Goal: Task Accomplishment & Management: Complete application form

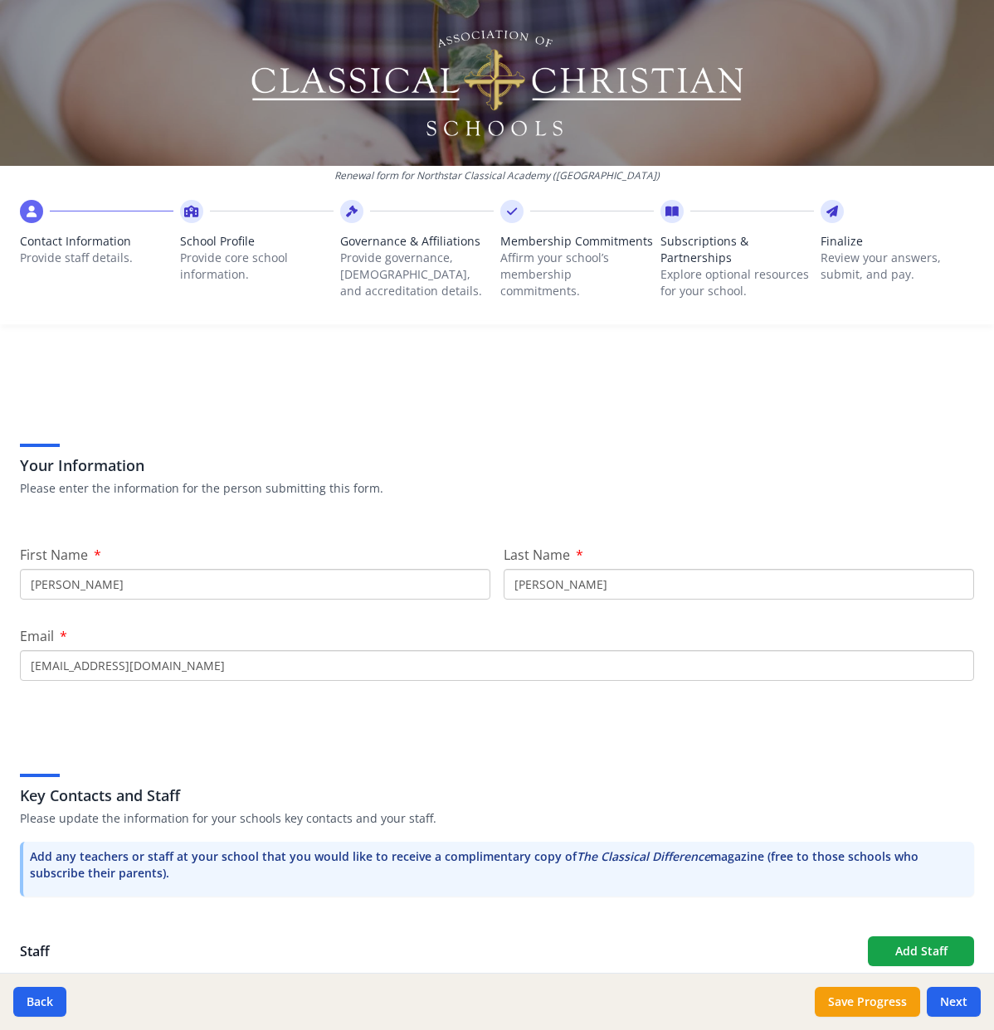
click at [687, 245] on span "Subscriptions & Partnerships" at bounding box center [736, 249] width 153 height 33
click at [950, 1003] on button "Next" at bounding box center [953, 1002] width 54 height 30
type input "(716) 288-7503"
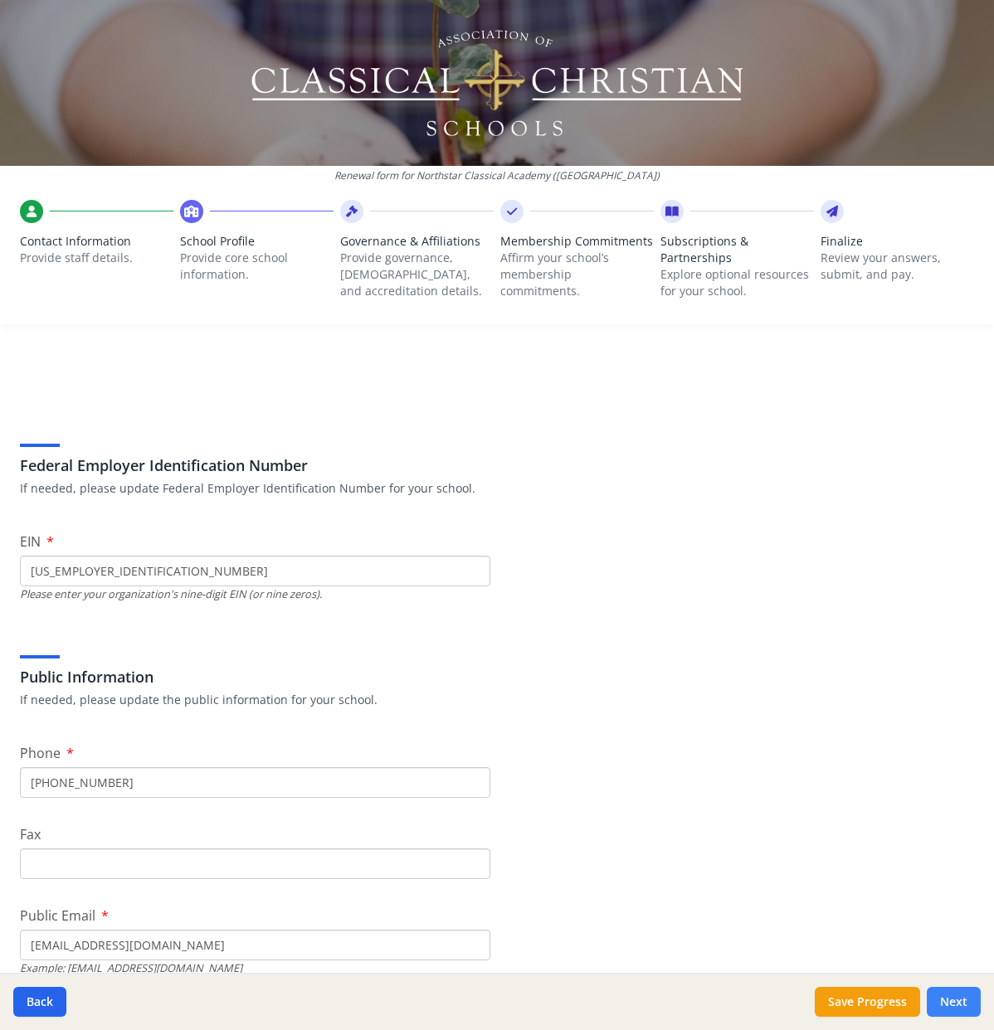
click at [952, 1003] on button "Next" at bounding box center [953, 1002] width 54 height 30
click at [949, 1002] on button "Next" at bounding box center [953, 1002] width 54 height 30
click at [945, 994] on button "Next" at bounding box center [953, 1002] width 54 height 30
click at [869, 991] on button "Save Progress" at bounding box center [866, 1002] width 105 height 30
click at [959, 998] on button "Next" at bounding box center [953, 1002] width 54 height 30
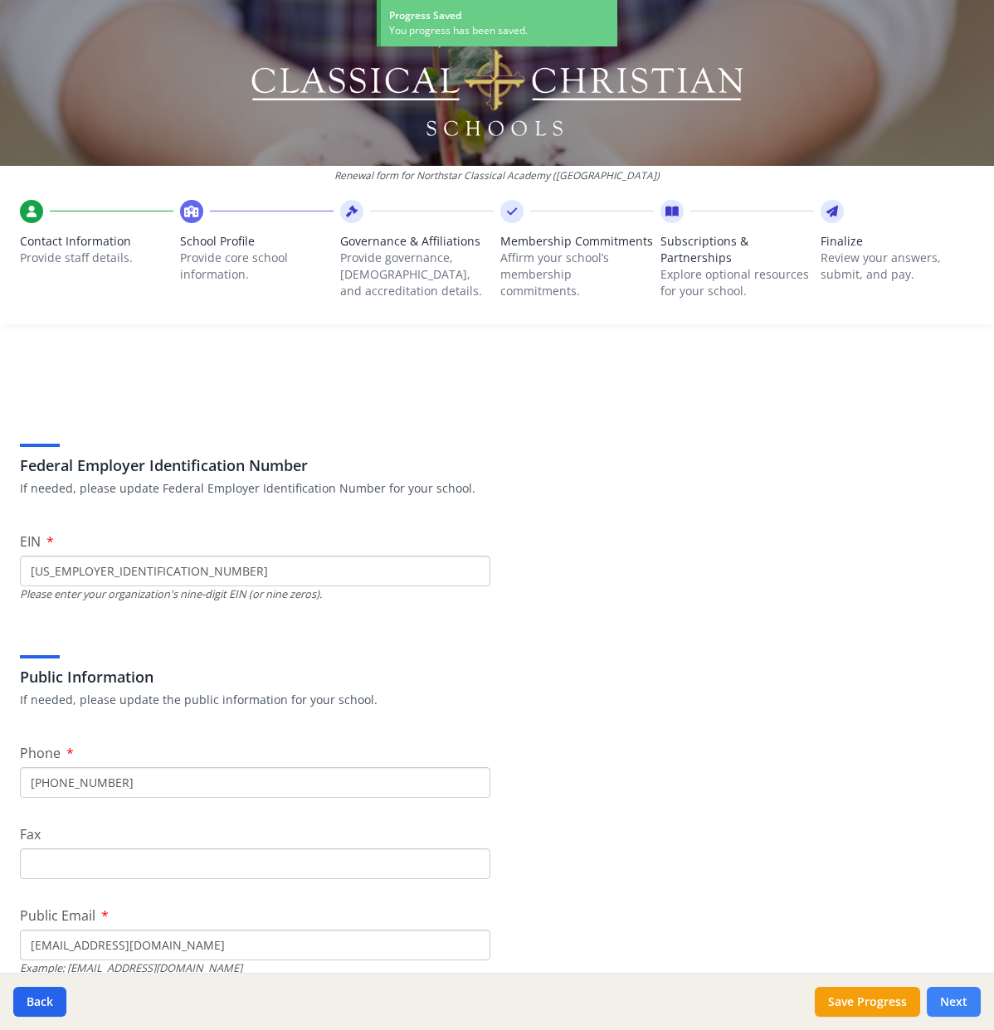
click at [944, 998] on button "Next" at bounding box center [953, 1002] width 54 height 30
click at [352, 213] on icon at bounding box center [352, 211] width 12 height 17
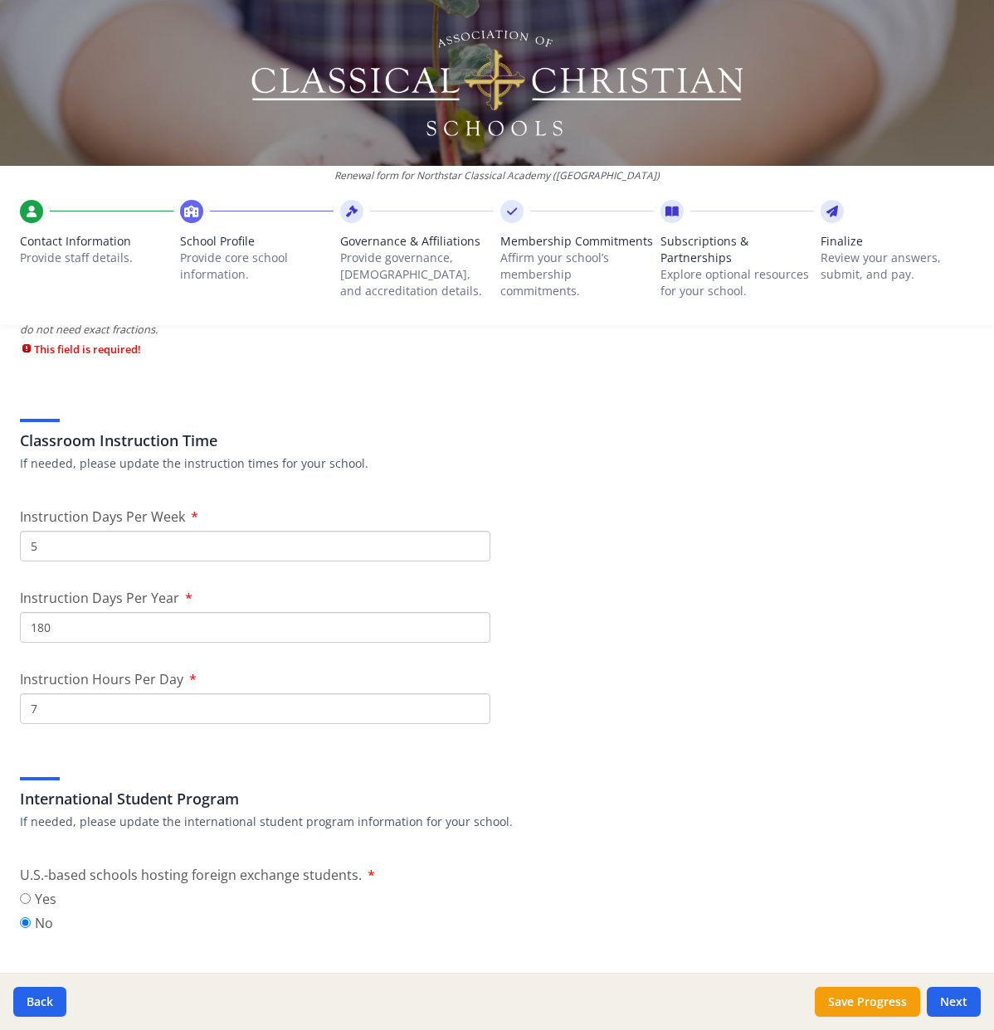
scroll to position [1392, 0]
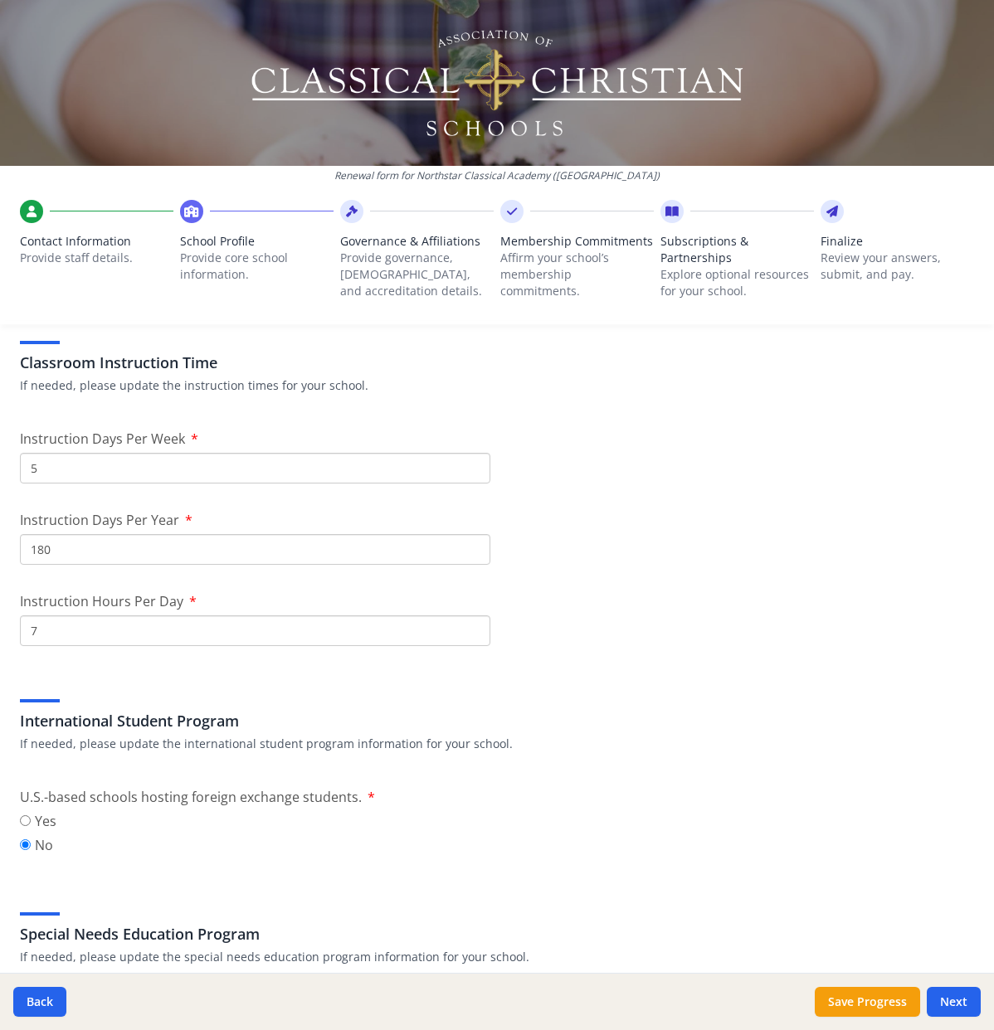
click at [673, 228] on div "Subscriptions & Partnerships Explore optional resources for your school." at bounding box center [736, 262] width 153 height 124
click at [513, 208] on icon at bounding box center [512, 211] width 10 height 17
click at [866, 1013] on button "Save Progress" at bounding box center [866, 1002] width 105 height 30
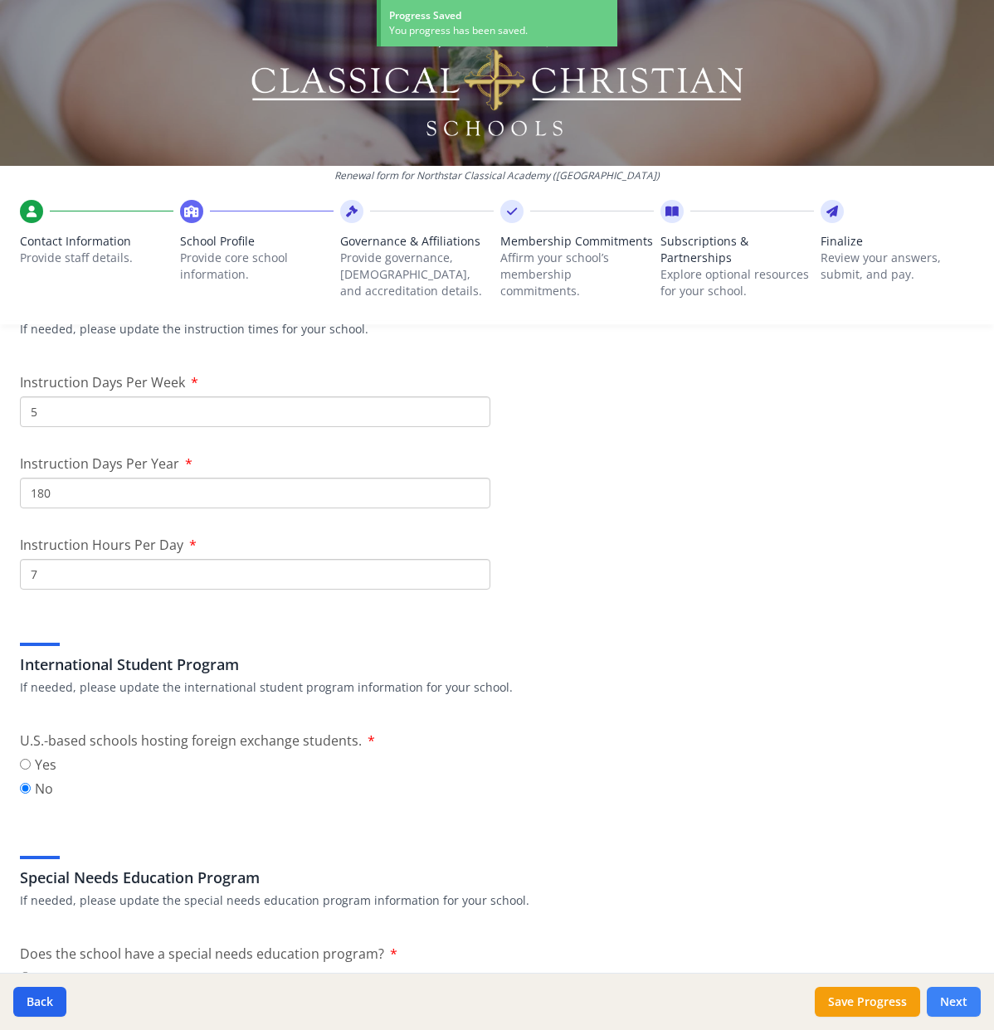
click at [953, 1008] on button "Next" at bounding box center [953, 1002] width 54 height 30
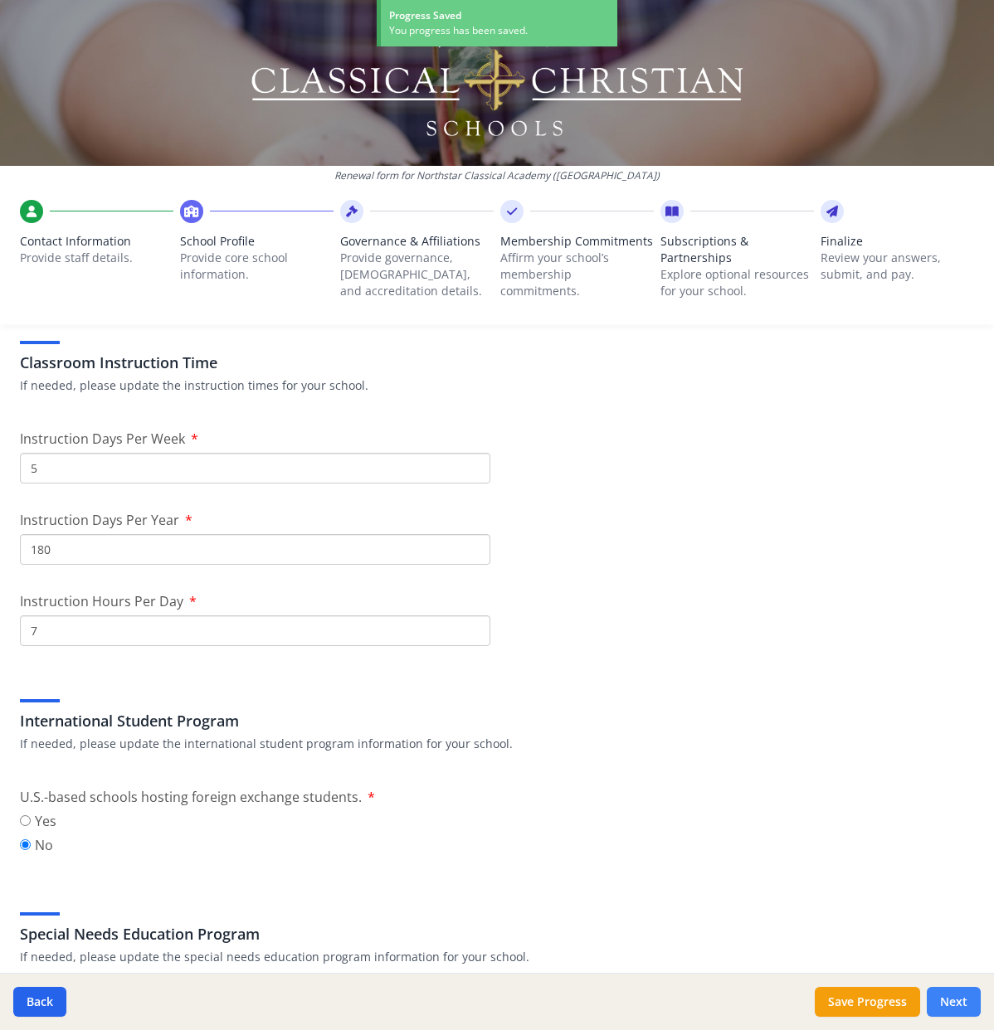
click at [953, 999] on button "Next" at bounding box center [953, 1002] width 54 height 30
click at [948, 1003] on button "Next" at bounding box center [953, 1002] width 54 height 30
click at [357, 211] on icon at bounding box center [352, 211] width 12 height 17
click at [512, 221] on div at bounding box center [511, 211] width 23 height 23
click at [516, 206] on icon at bounding box center [512, 211] width 10 height 17
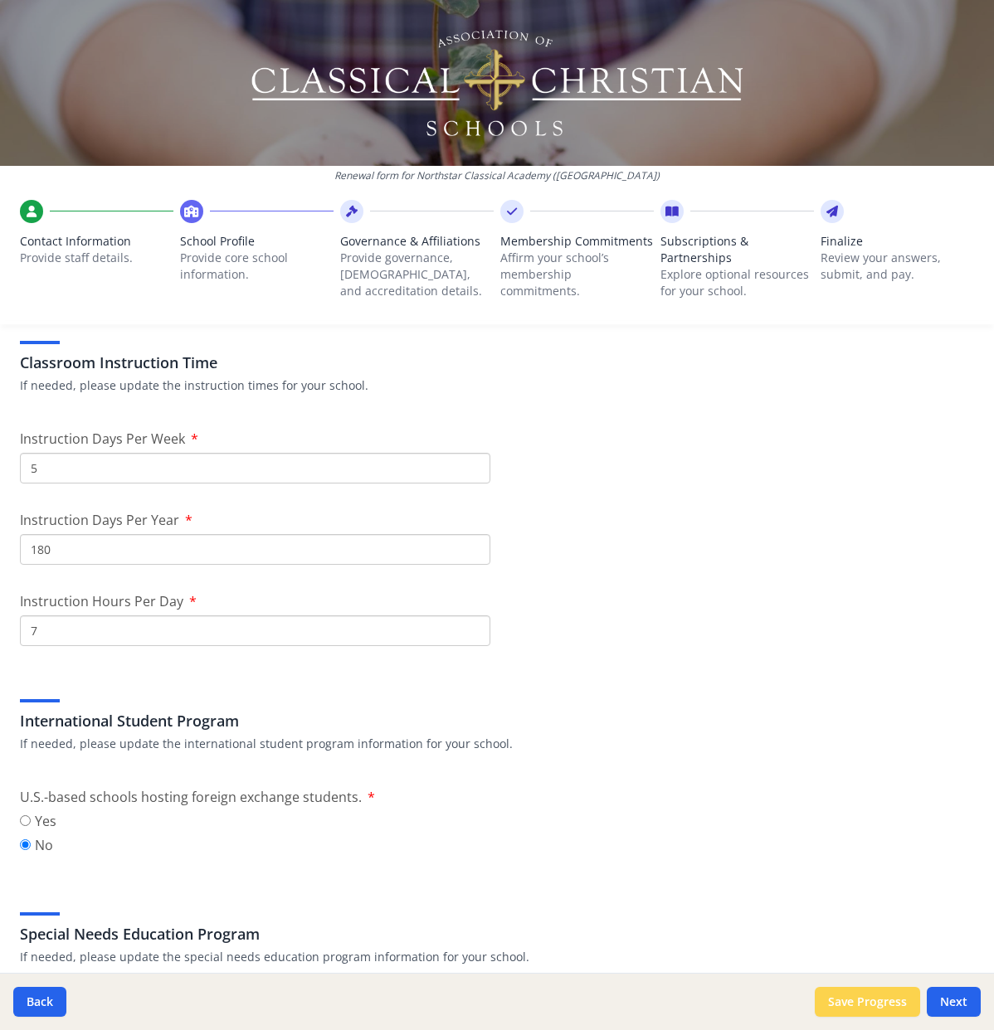
click at [867, 995] on button "Save Progress" at bounding box center [866, 1002] width 105 height 30
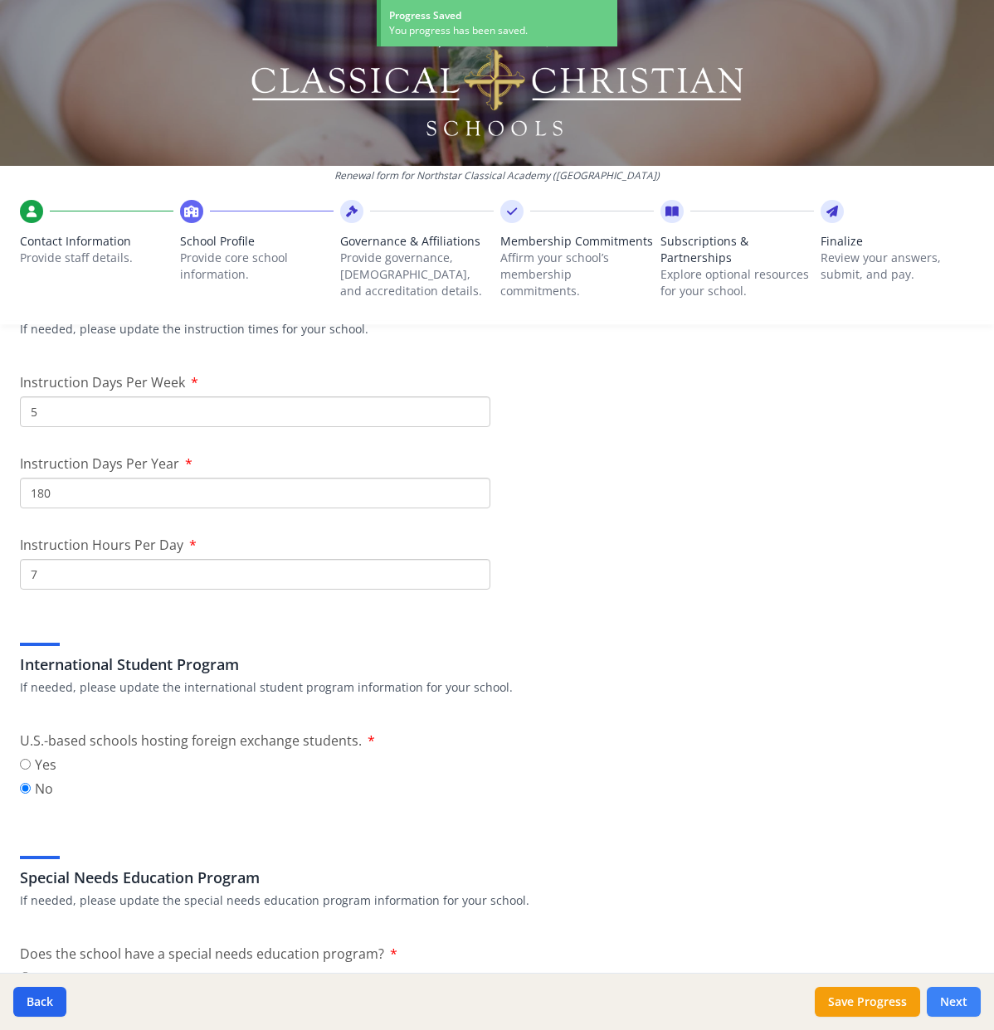
click at [951, 1003] on button "Next" at bounding box center [953, 1002] width 54 height 30
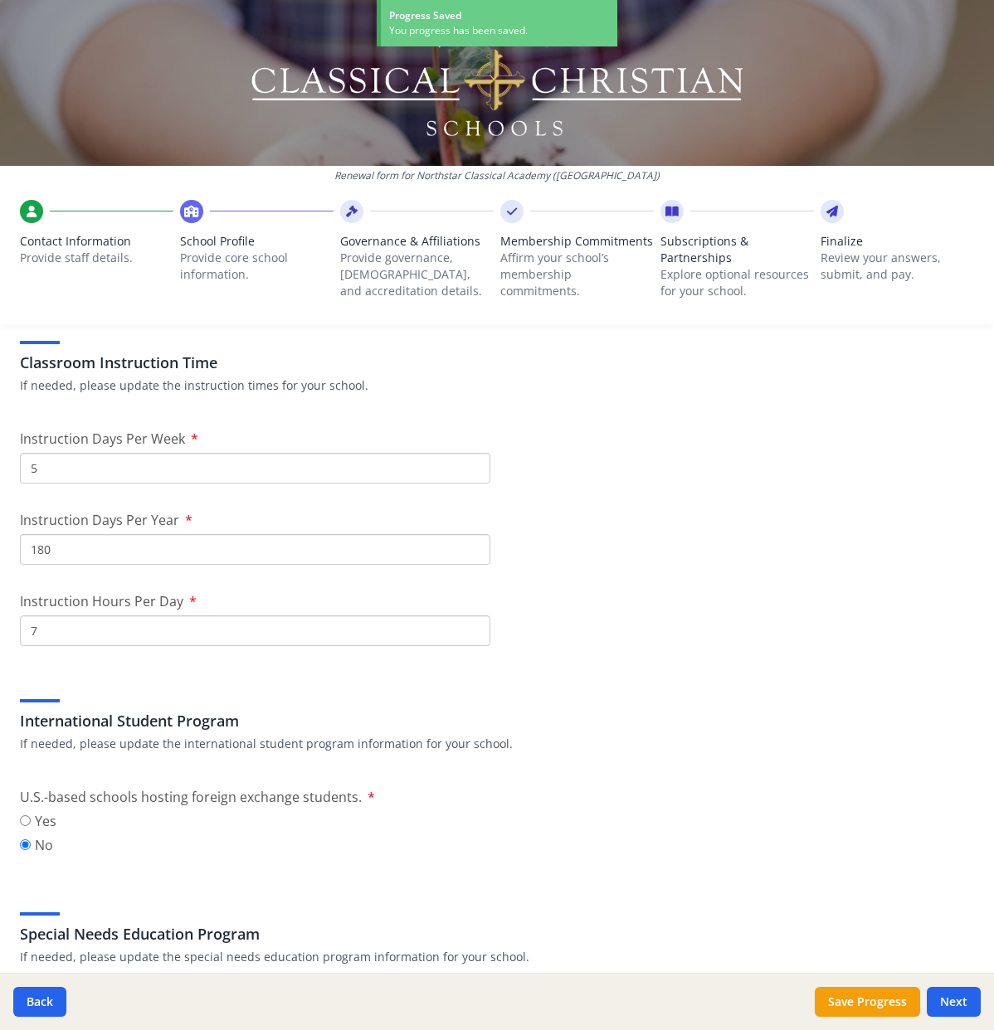
click at [687, 204] on div at bounding box center [736, 211] width 153 height 23
click at [667, 208] on icon at bounding box center [671, 211] width 13 height 17
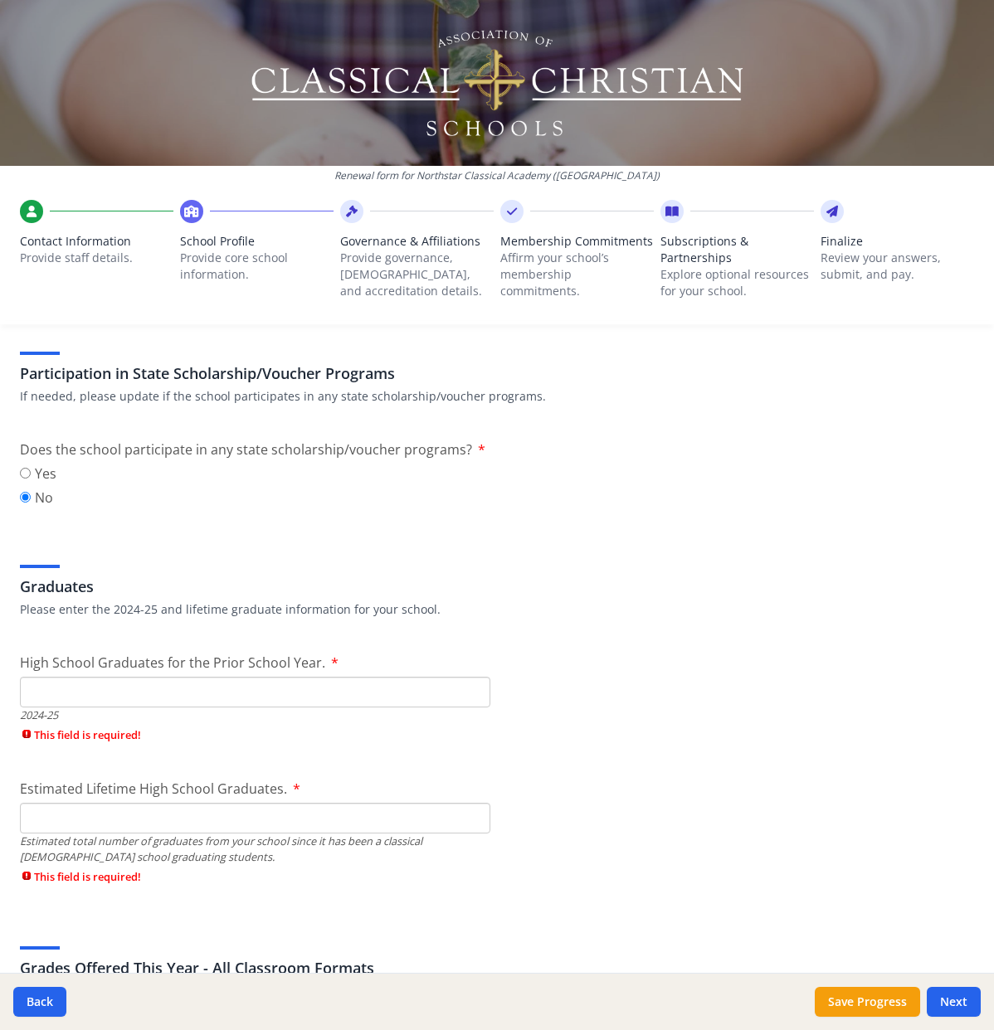
scroll to position [2162, 0]
